Goal: Navigation & Orientation: Find specific page/section

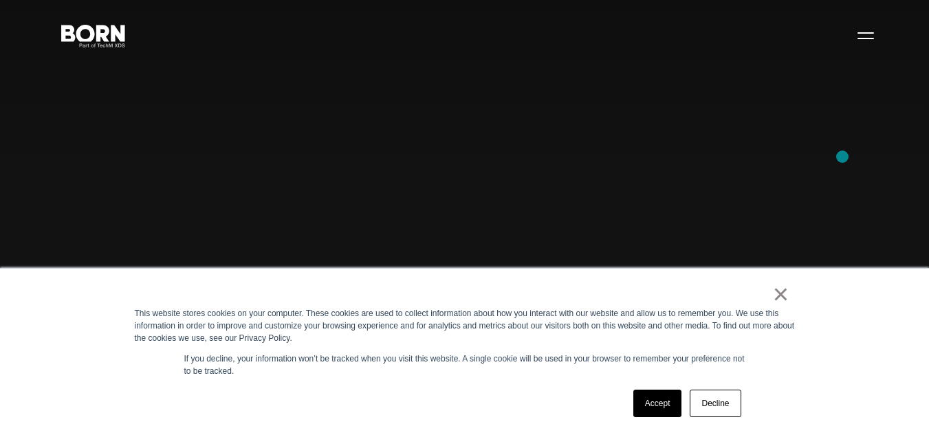
scroll to position [69, 0]
click at [782, 294] on link "×" at bounding box center [781, 294] width 17 height 12
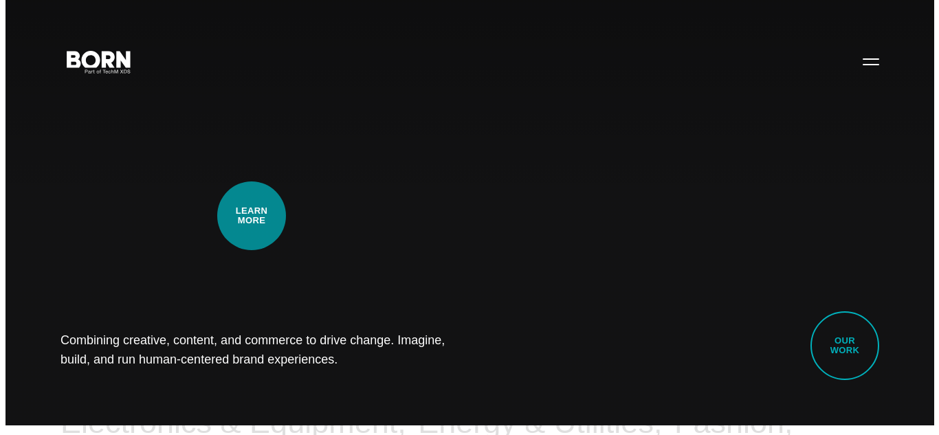
scroll to position [0, 0]
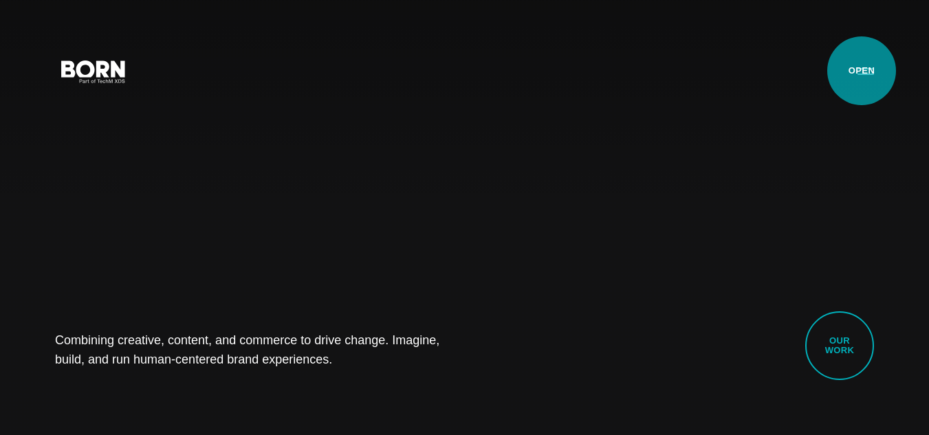
click at [862, 71] on button "Primary Menu" at bounding box center [865, 70] width 33 height 29
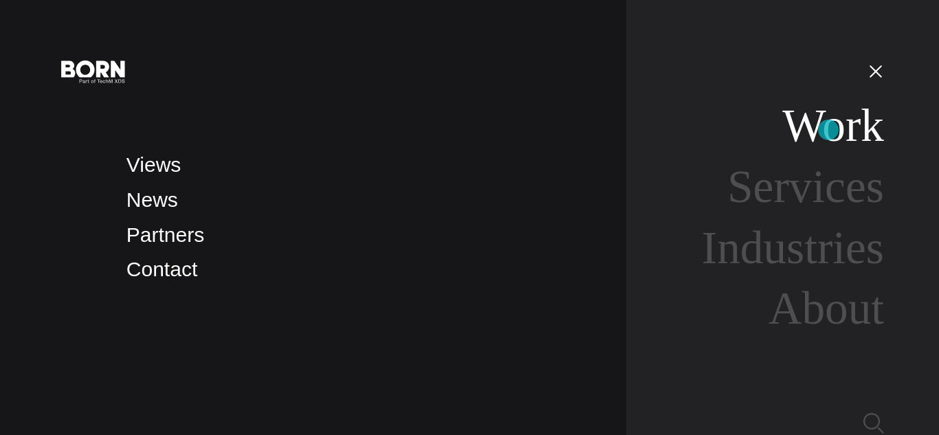
click at [829, 130] on link "Work" at bounding box center [833, 126] width 102 height 52
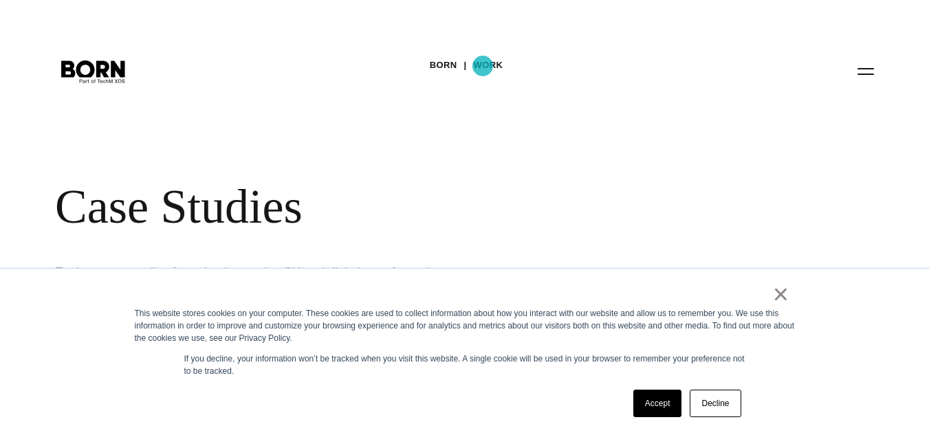
click at [483, 66] on link "Work" at bounding box center [489, 65] width 30 height 21
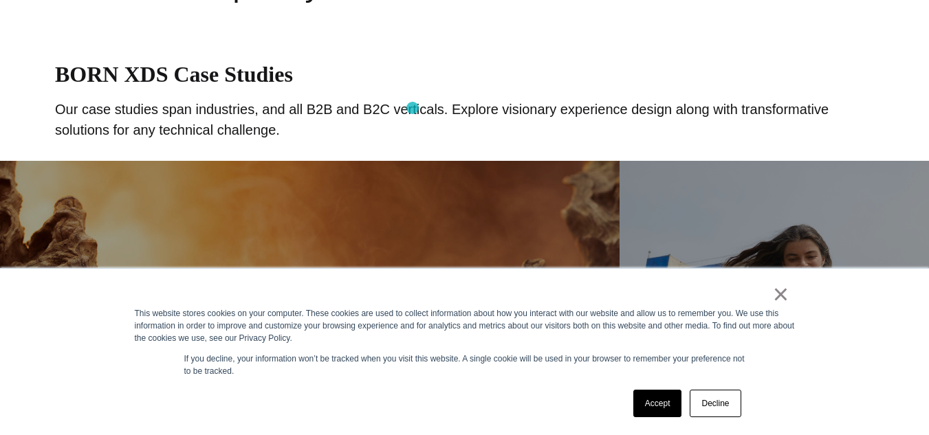
scroll to position [894, 0]
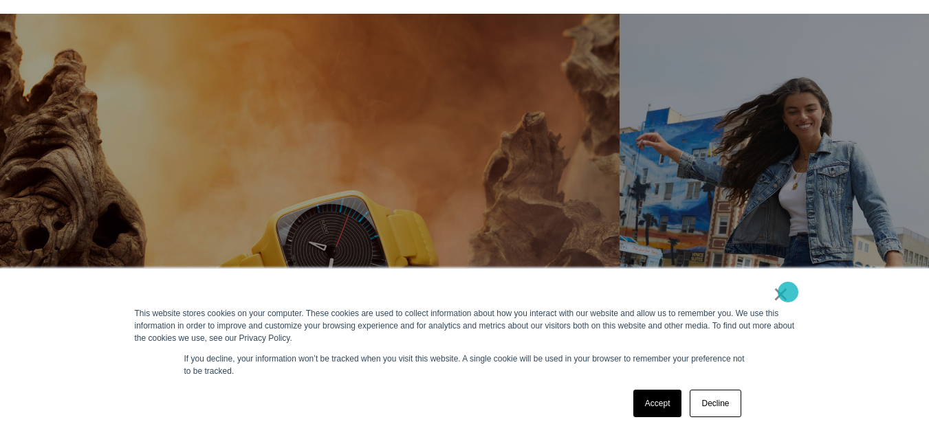
click at [788, 292] on link "×" at bounding box center [781, 294] width 17 height 12
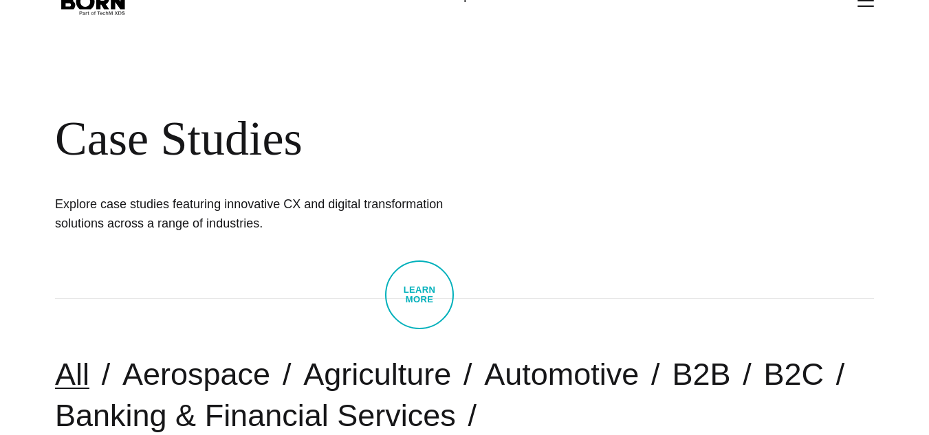
scroll to position [0, 0]
